Goal: Check status: Check status

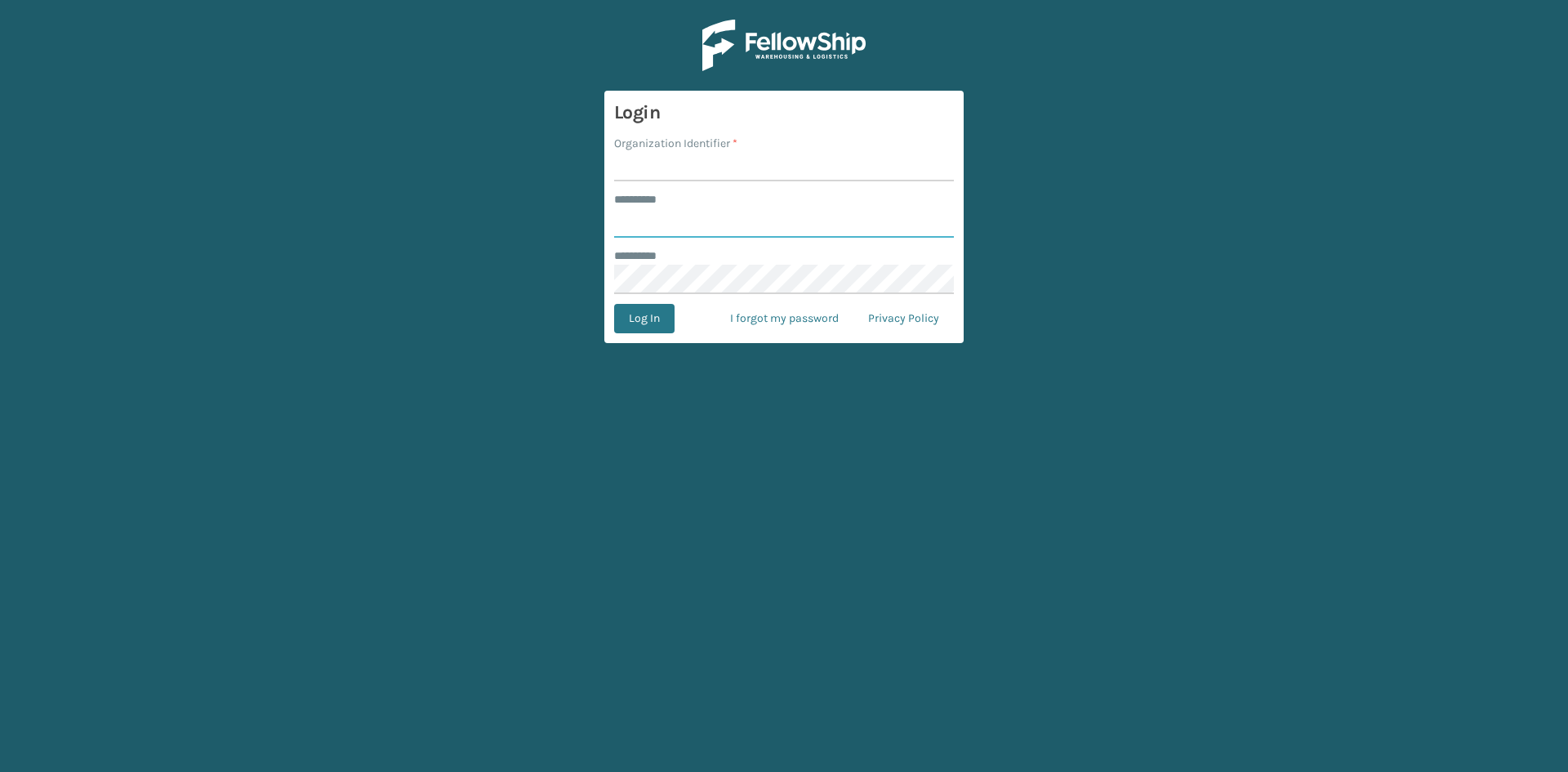
type input "*****"
click at [680, 162] on input "Organization Identifier *" at bounding box center [784, 166] width 339 height 29
type input "[US_STATE]"
click at [636, 321] on button "Log In" at bounding box center [645, 319] width 61 height 29
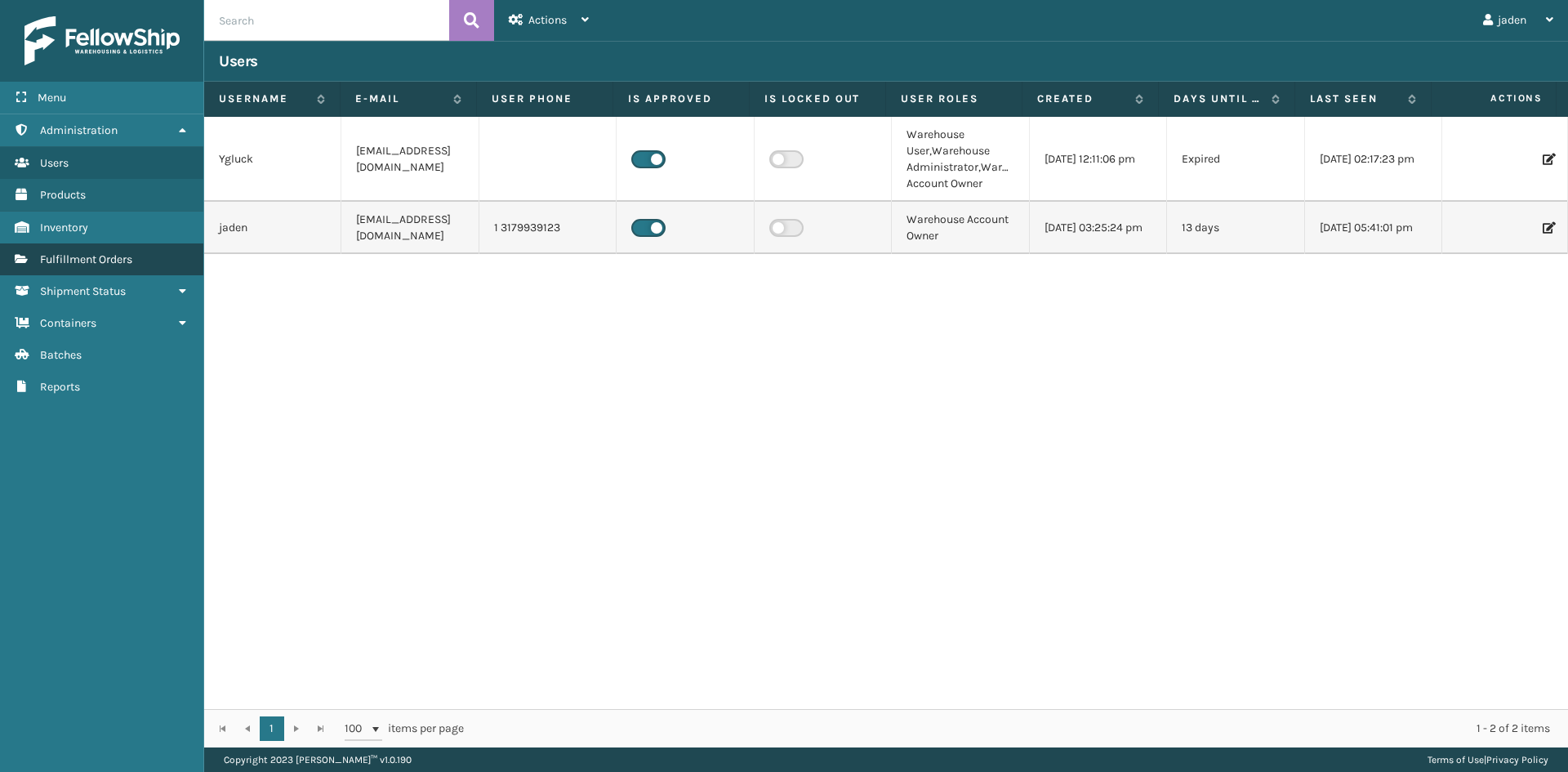
click at [95, 266] on link "Fulfillment Orders" at bounding box center [102, 259] width 203 height 32
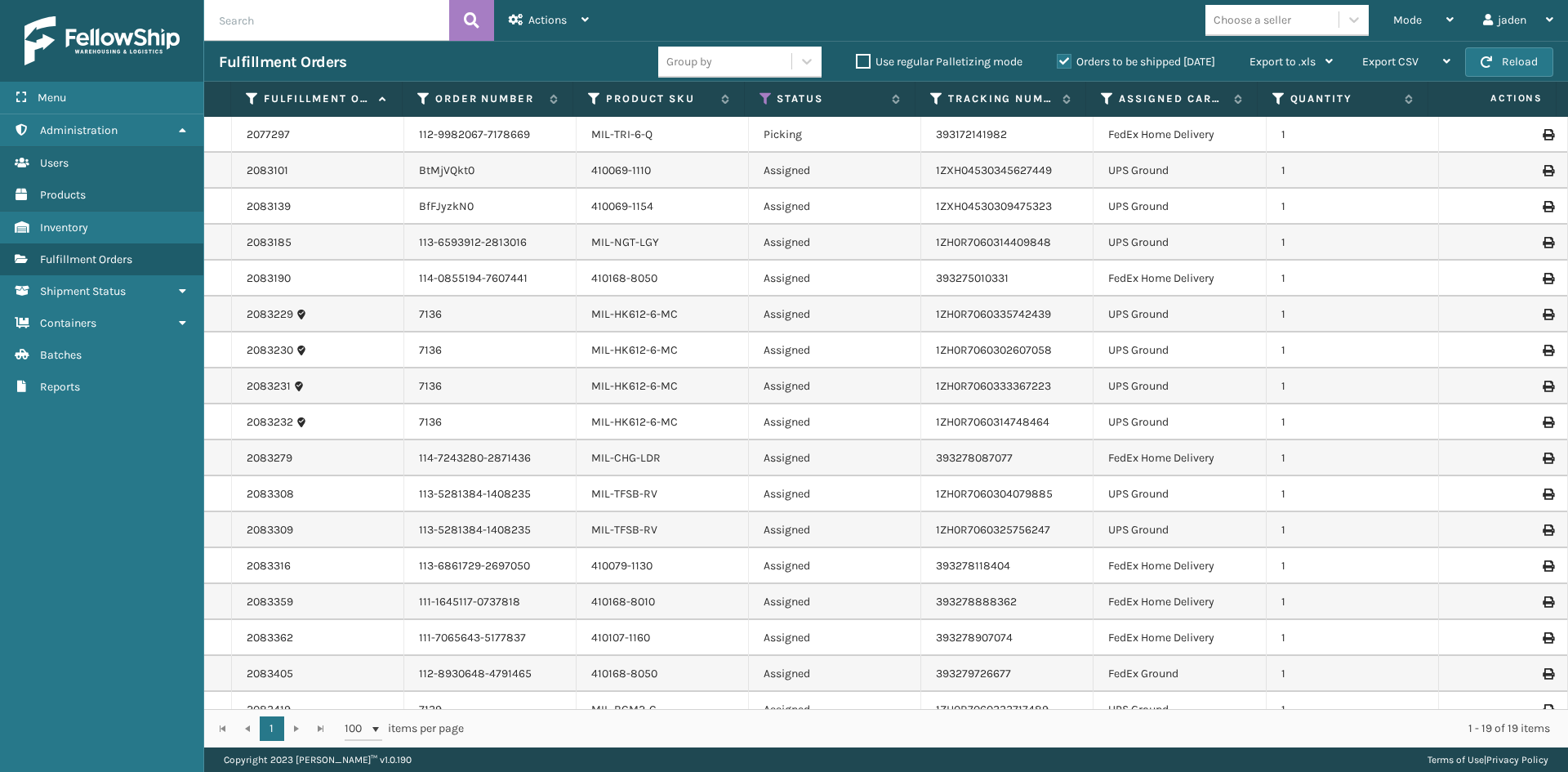
click at [275, 9] on input "text" at bounding box center [327, 21] width 246 height 41
click at [282, 33] on input "text" at bounding box center [327, 21] width 246 height 41
paste input "2077297"
type input "2077297"
click at [457, 17] on button at bounding box center [471, 21] width 45 height 41
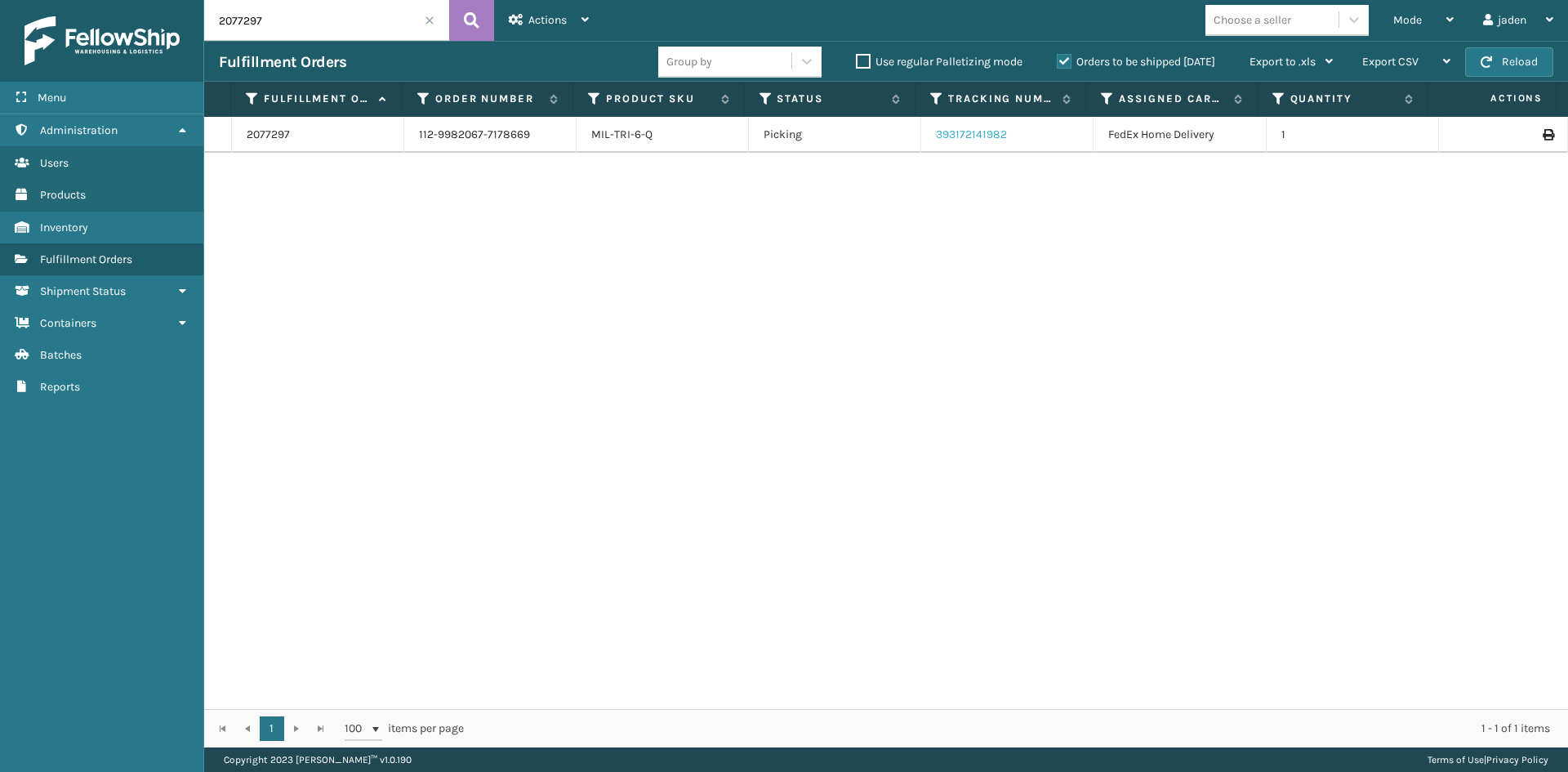
click at [948, 136] on link "393172141982" at bounding box center [971, 134] width 71 height 14
drag, startPoint x: 652, startPoint y: 139, endPoint x: 591, endPoint y: 139, distance: 61.0
click at [592, 139] on div "MIL-TRI-6-Q" at bounding box center [662, 134] width 142 height 17
copy link "MIL-TRI-6-Q"
